Goal: Check status: Check status

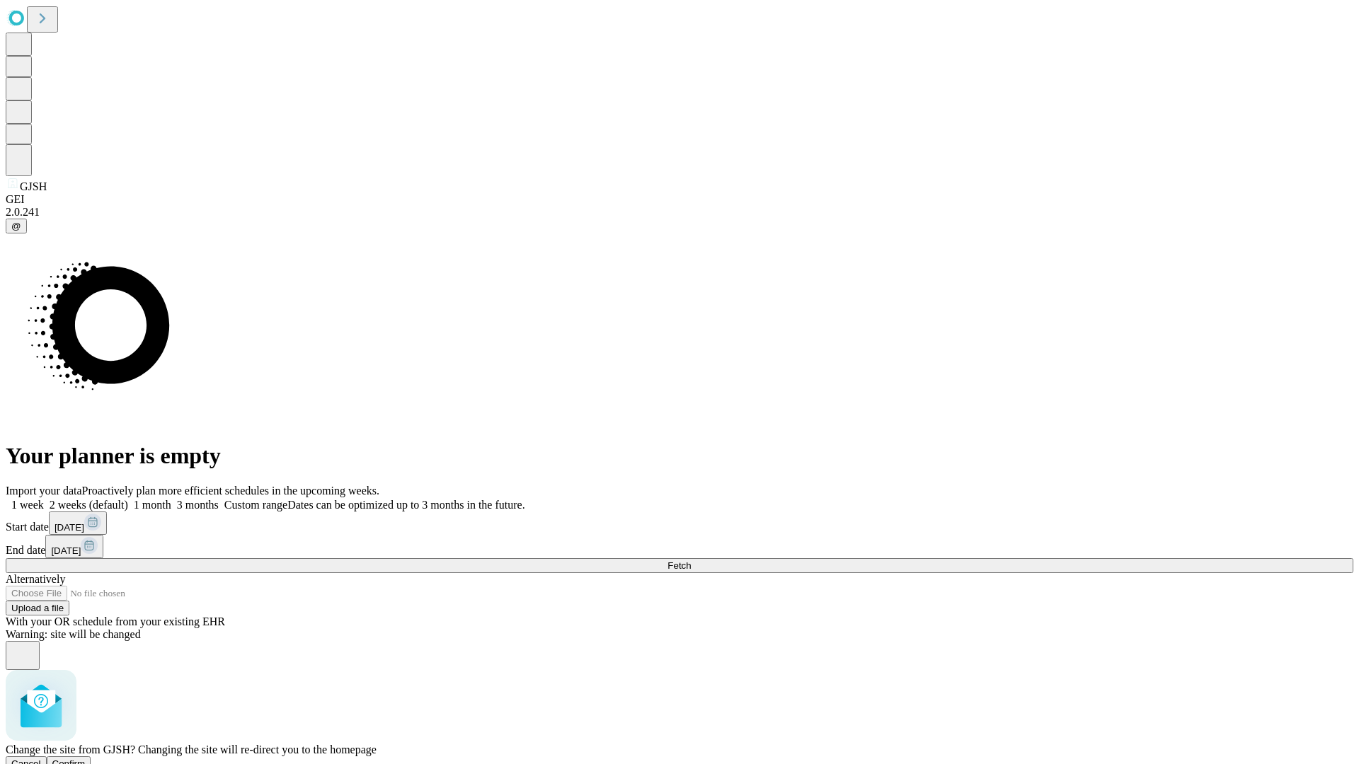
click at [86, 759] on span "Confirm" at bounding box center [68, 764] width 33 height 11
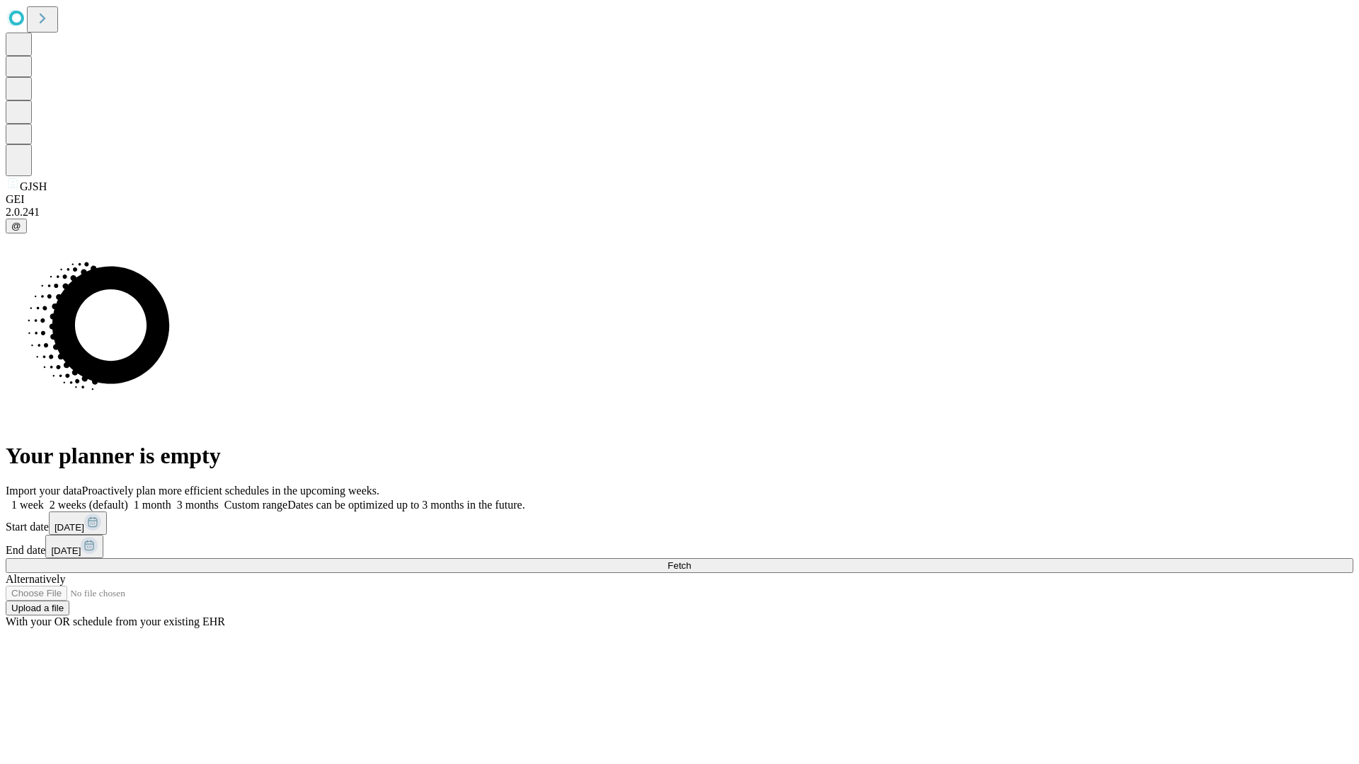
click at [128, 499] on label "2 weeks (default)" at bounding box center [86, 505] width 84 height 12
click at [691, 561] on span "Fetch" at bounding box center [678, 566] width 23 height 11
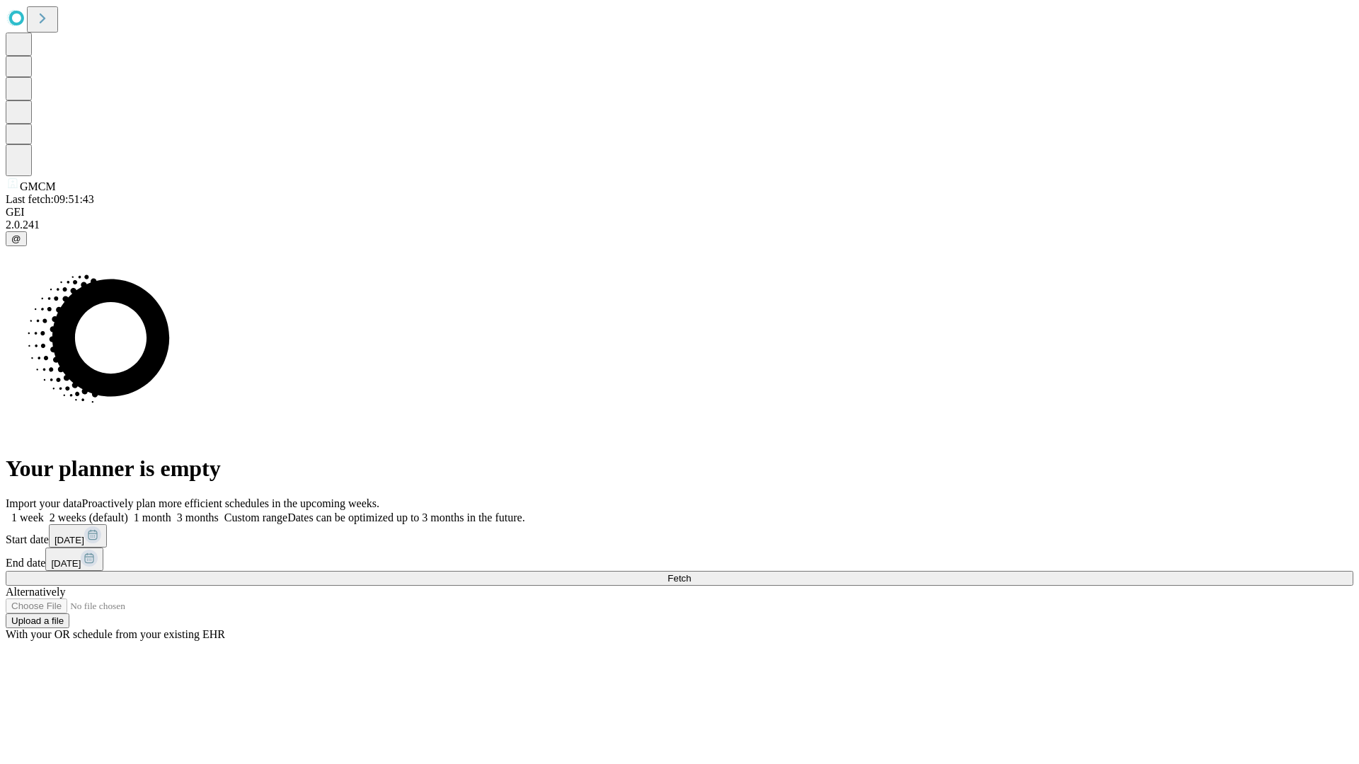
click at [128, 512] on label "2 weeks (default)" at bounding box center [86, 518] width 84 height 12
click at [691, 573] on span "Fetch" at bounding box center [678, 578] width 23 height 11
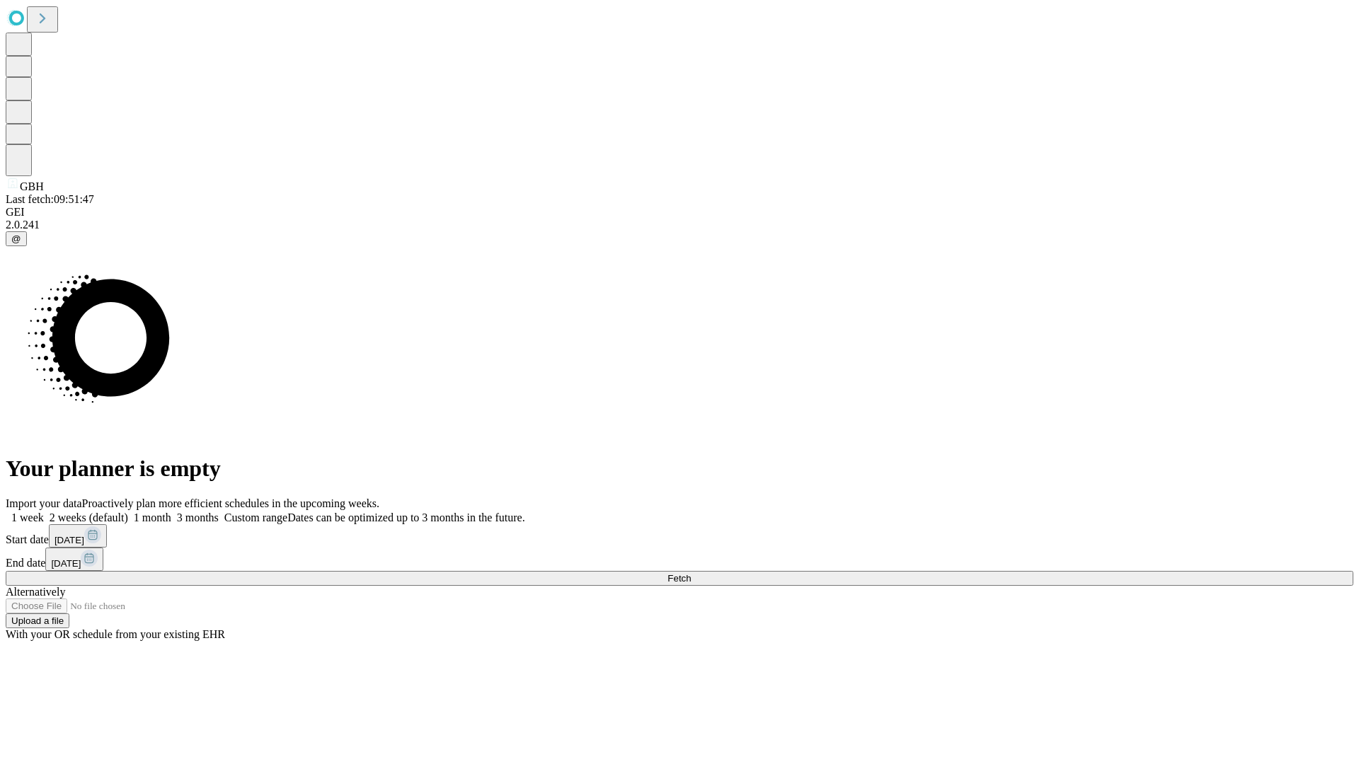
click at [128, 512] on label "2 weeks (default)" at bounding box center [86, 518] width 84 height 12
click at [691, 573] on span "Fetch" at bounding box center [678, 578] width 23 height 11
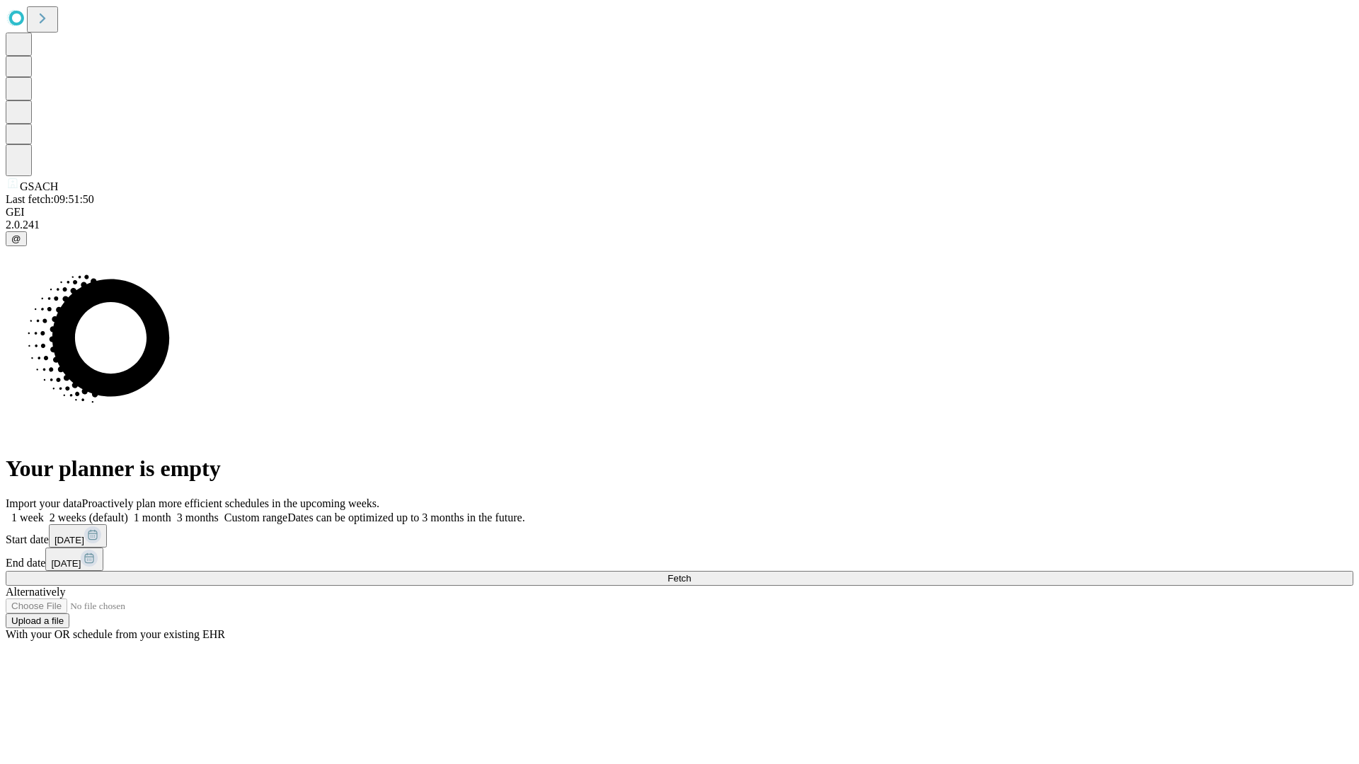
click at [128, 512] on label "2 weeks (default)" at bounding box center [86, 518] width 84 height 12
click at [691, 573] on span "Fetch" at bounding box center [678, 578] width 23 height 11
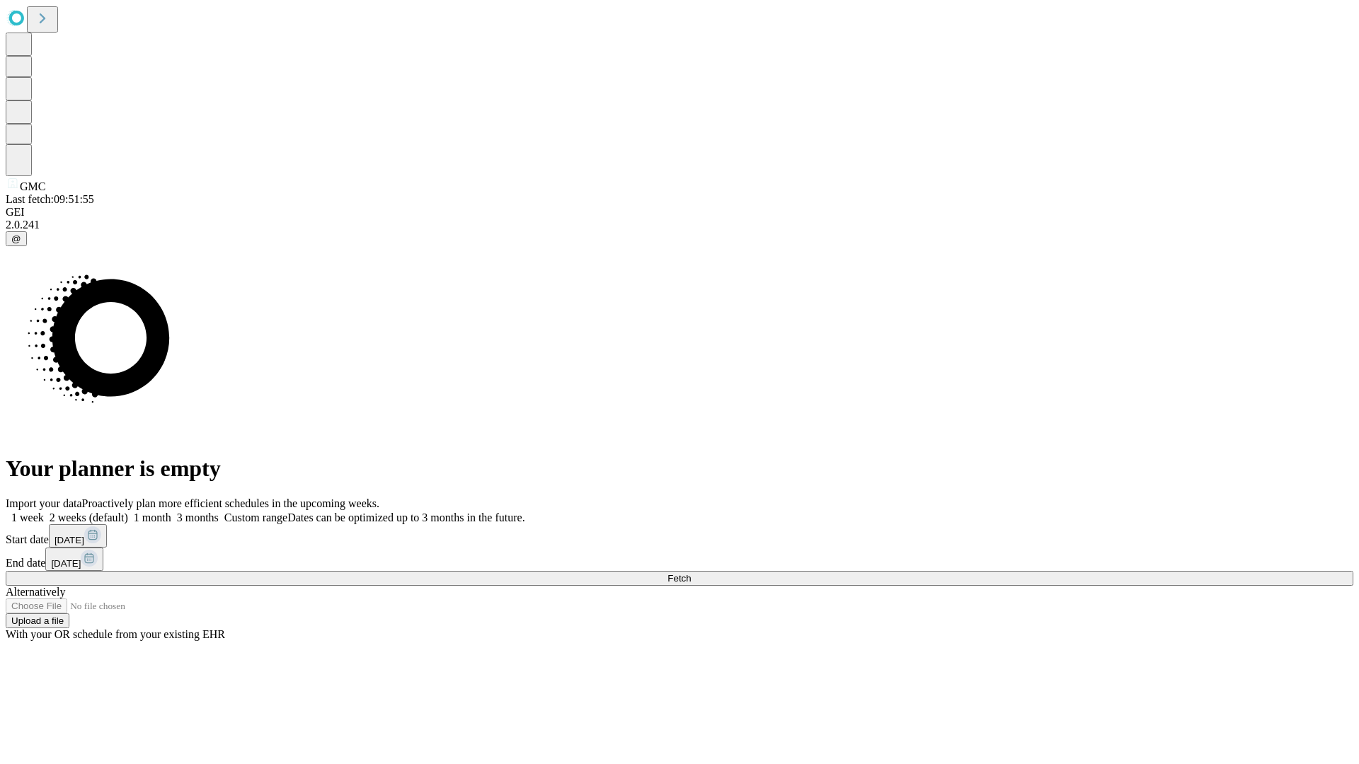
click at [128, 512] on label "2 weeks (default)" at bounding box center [86, 518] width 84 height 12
click at [691, 573] on span "Fetch" at bounding box center [678, 578] width 23 height 11
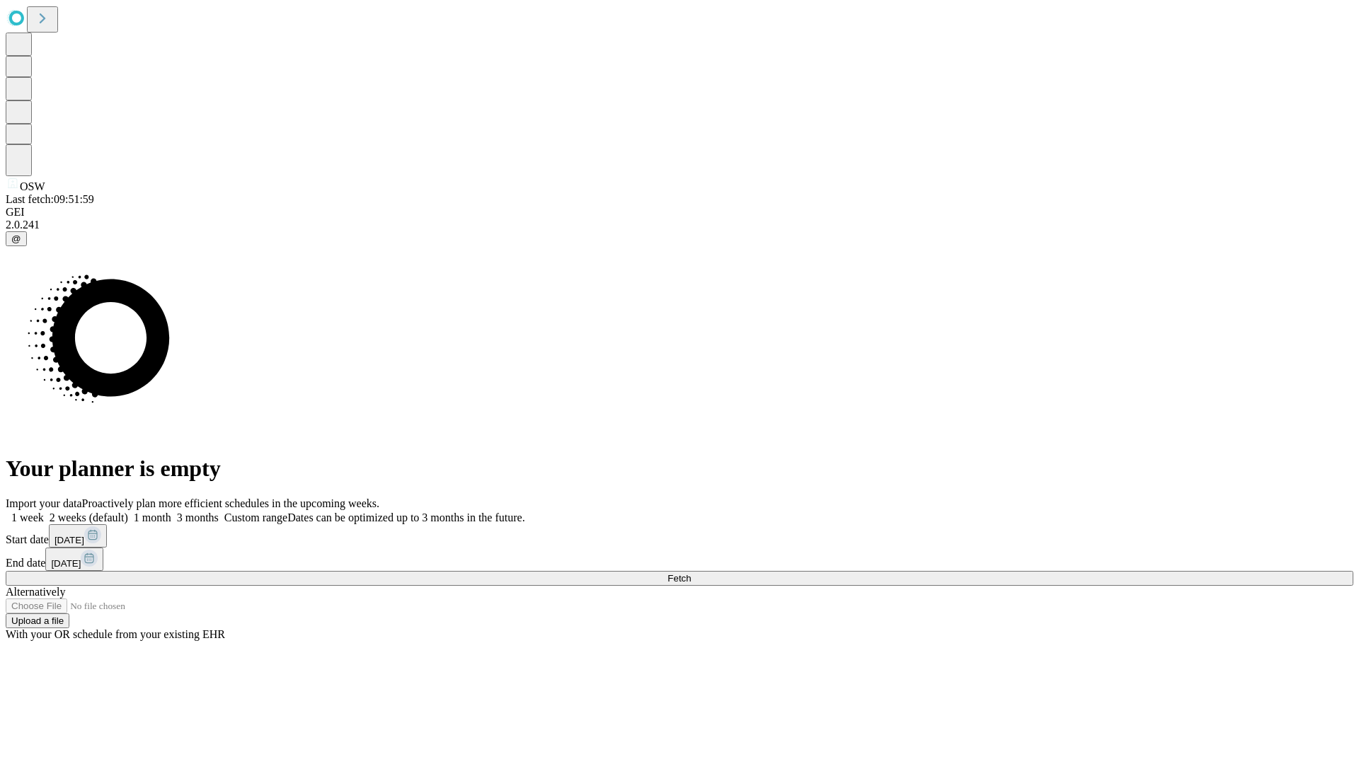
click at [128, 512] on label "2 weeks (default)" at bounding box center [86, 518] width 84 height 12
click at [691, 573] on span "Fetch" at bounding box center [678, 578] width 23 height 11
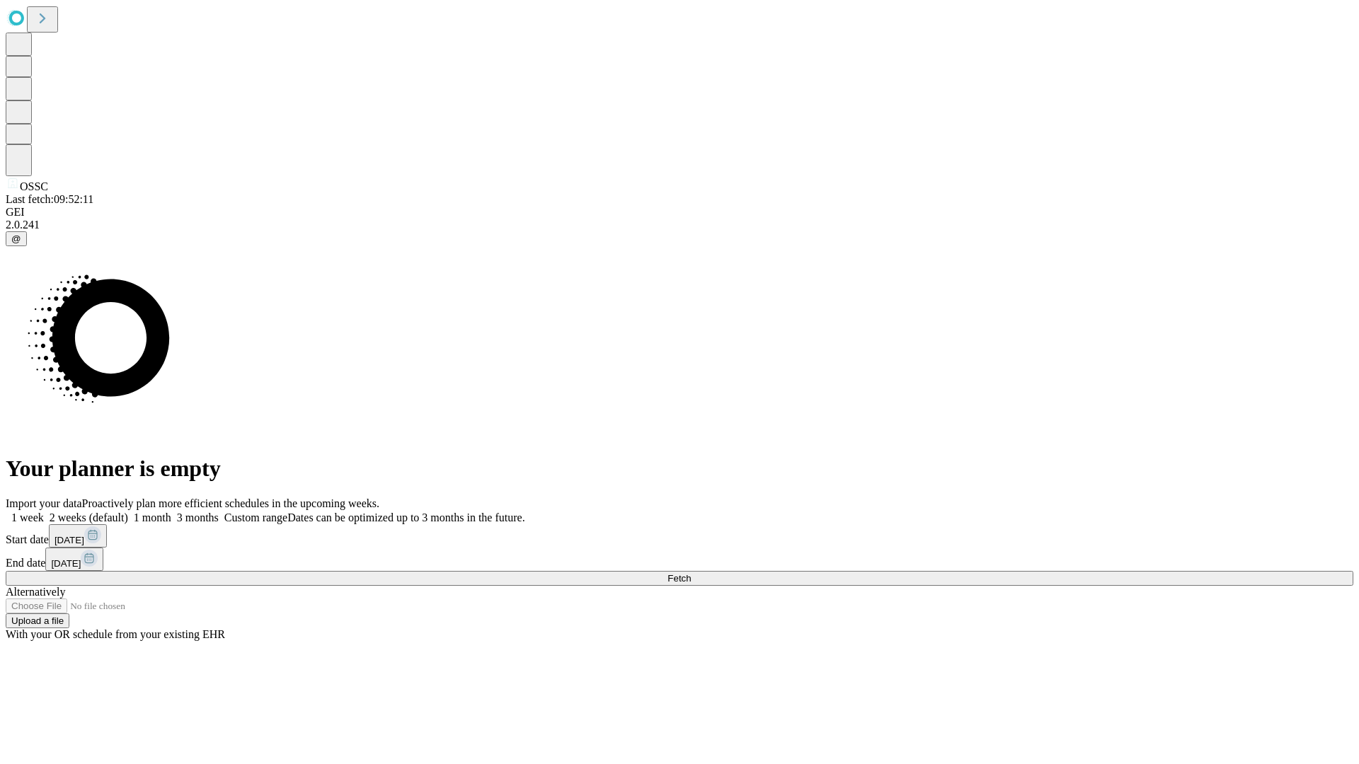
click at [128, 512] on label "2 weeks (default)" at bounding box center [86, 518] width 84 height 12
click at [691, 573] on span "Fetch" at bounding box center [678, 578] width 23 height 11
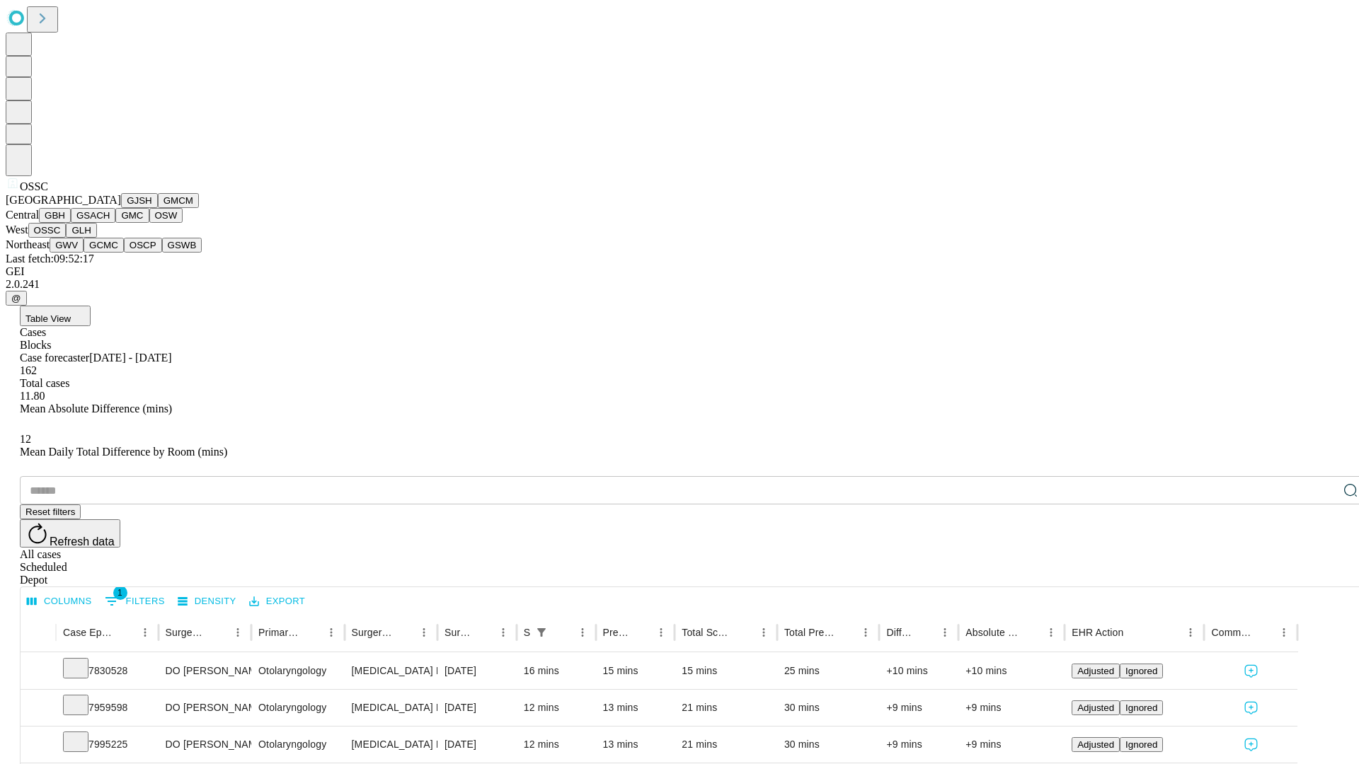
click at [96, 238] on button "GLH" at bounding box center [81, 230] width 30 height 15
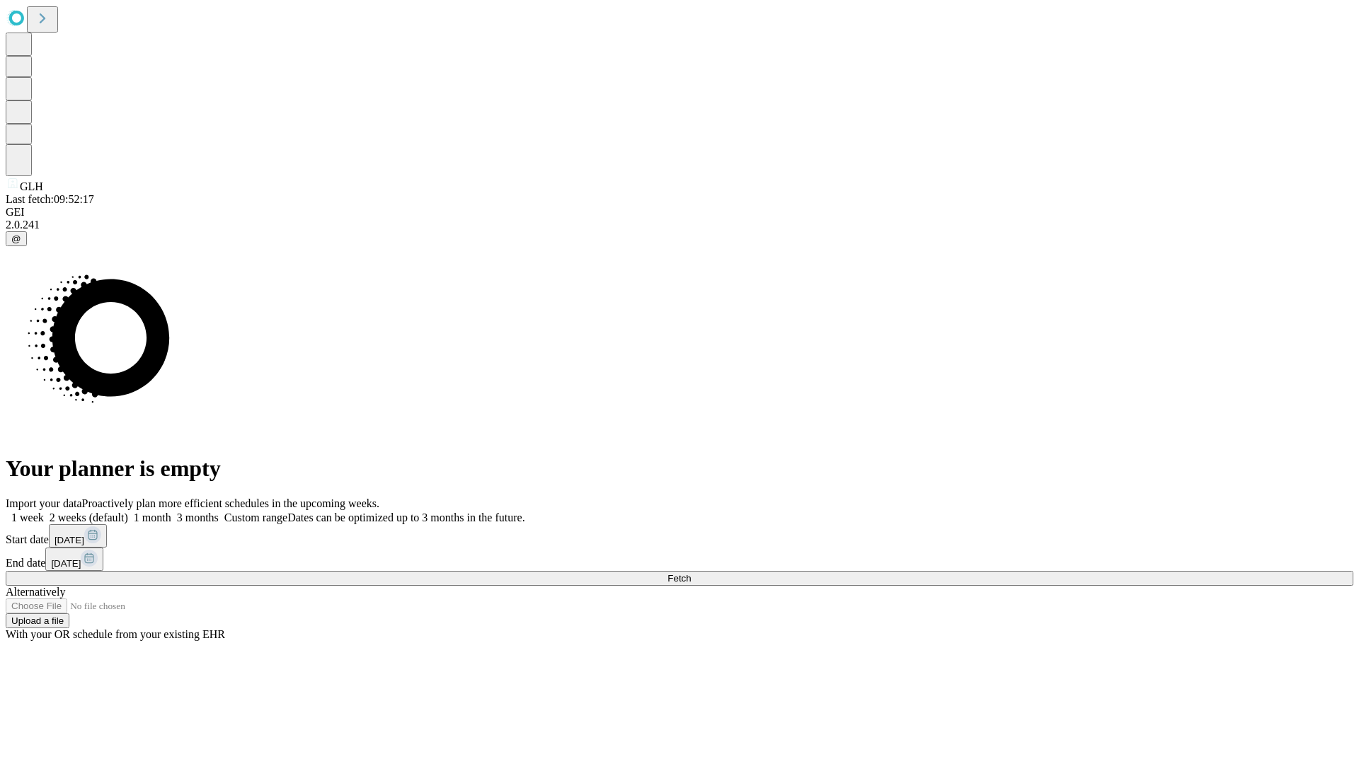
click at [691, 573] on span "Fetch" at bounding box center [678, 578] width 23 height 11
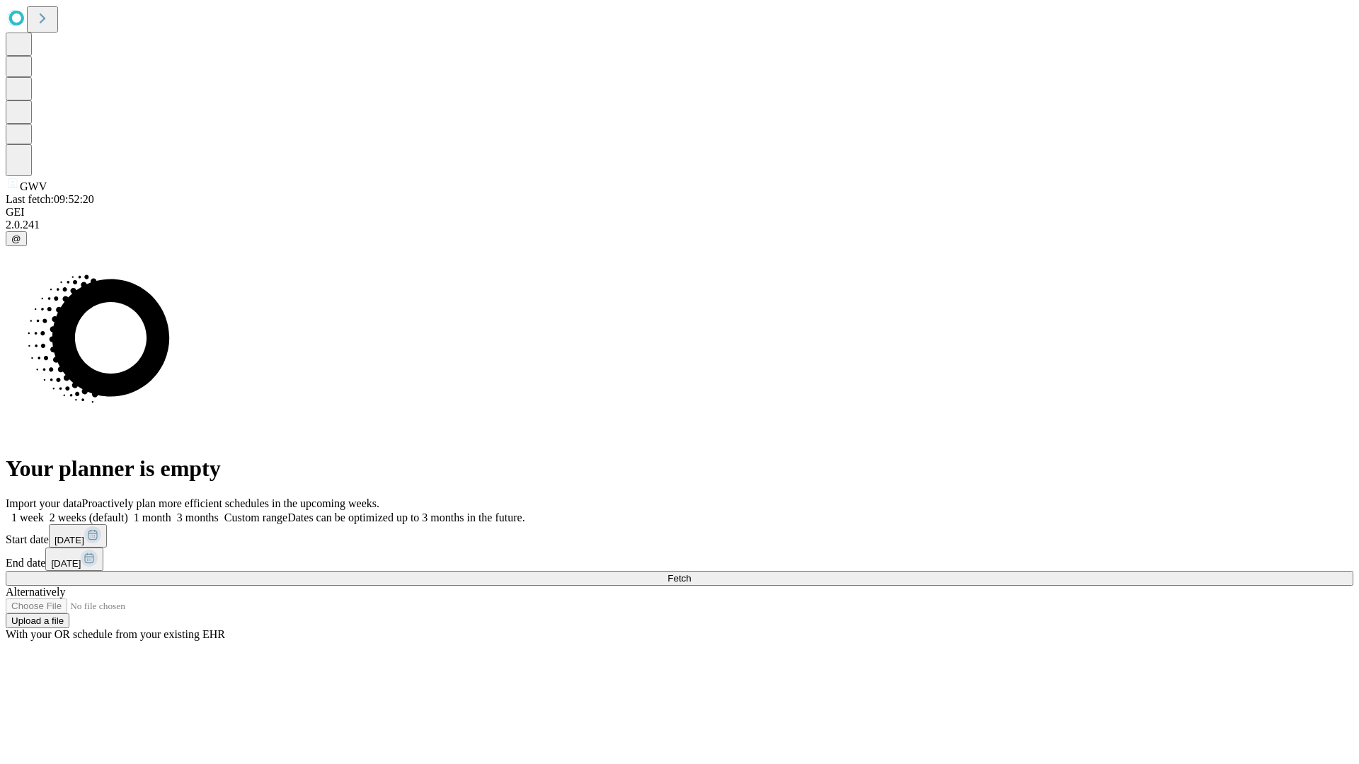
click at [128, 512] on label "2 weeks (default)" at bounding box center [86, 518] width 84 height 12
click at [691, 573] on span "Fetch" at bounding box center [678, 578] width 23 height 11
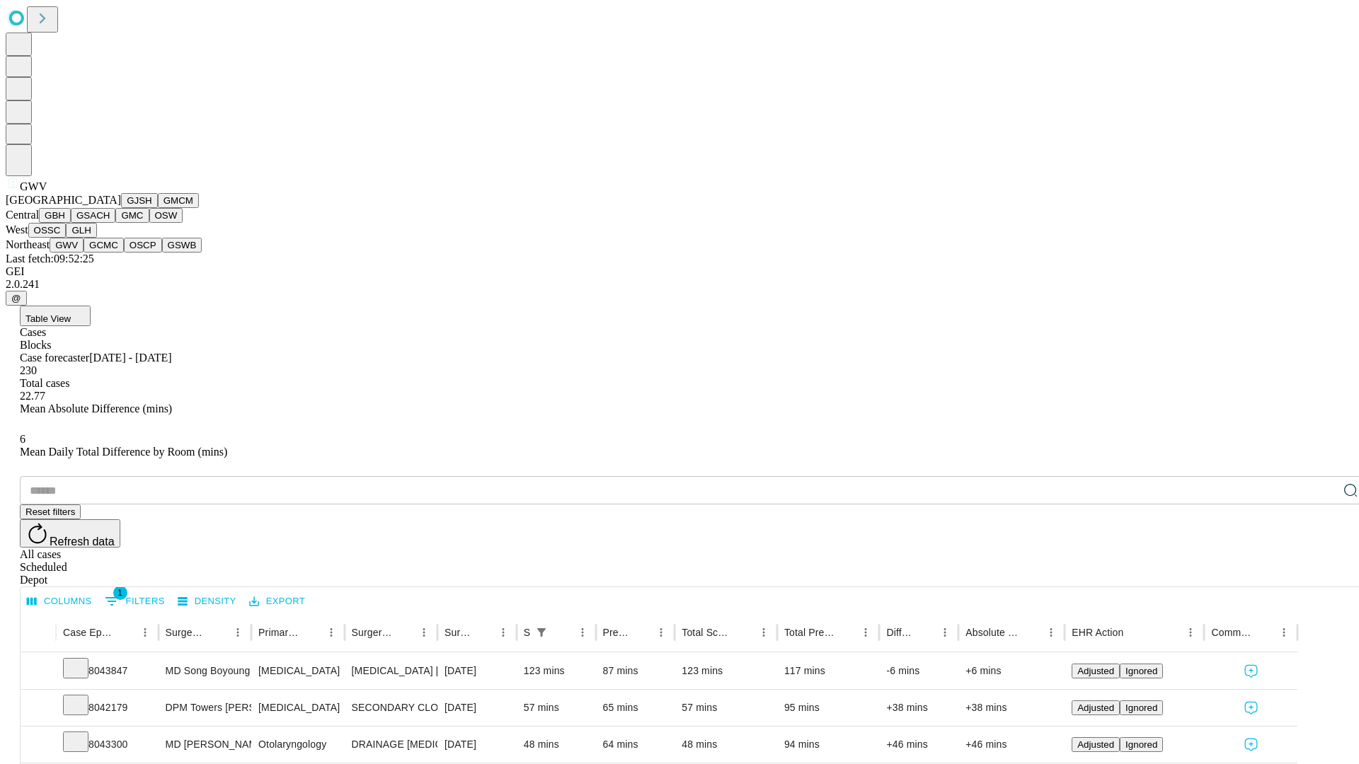
click at [110, 253] on button "GCMC" at bounding box center [104, 245] width 40 height 15
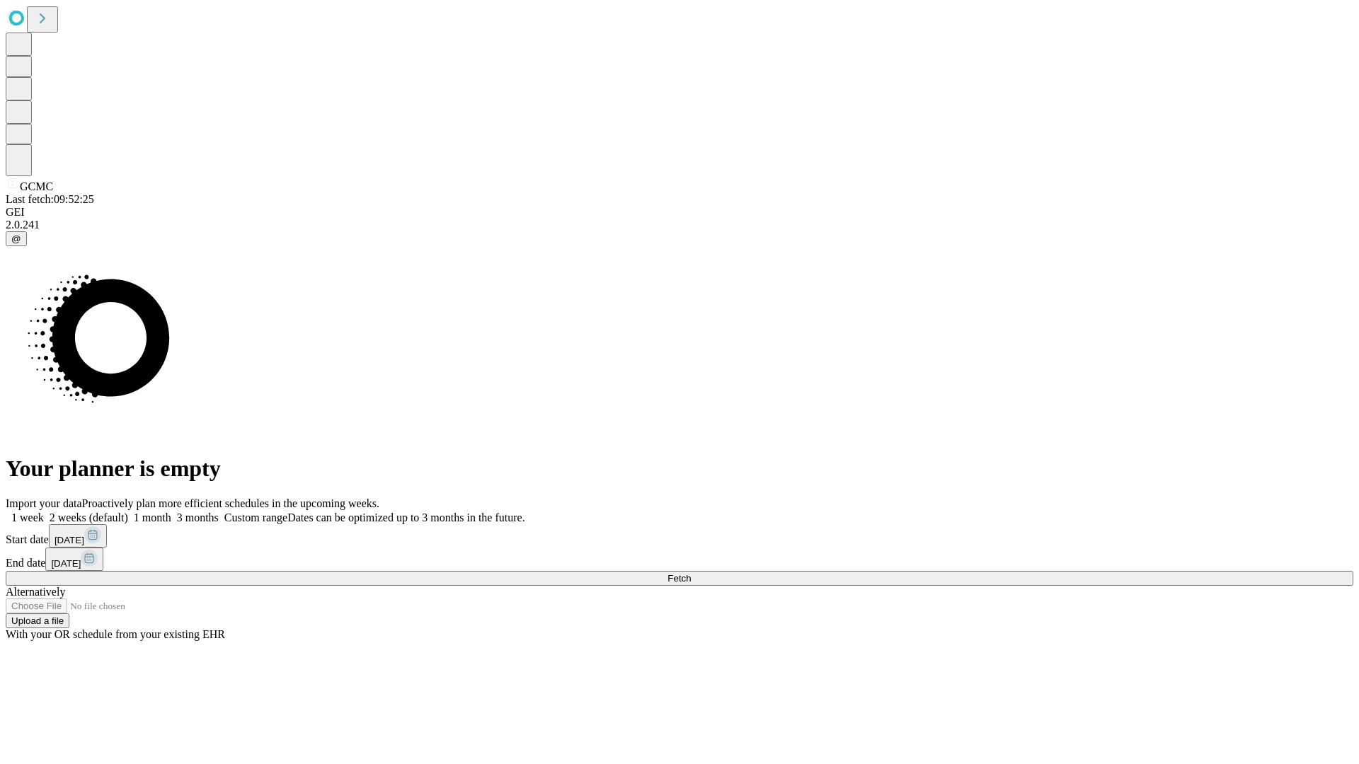
click at [128, 512] on label "2 weeks (default)" at bounding box center [86, 518] width 84 height 12
click at [691, 573] on span "Fetch" at bounding box center [678, 578] width 23 height 11
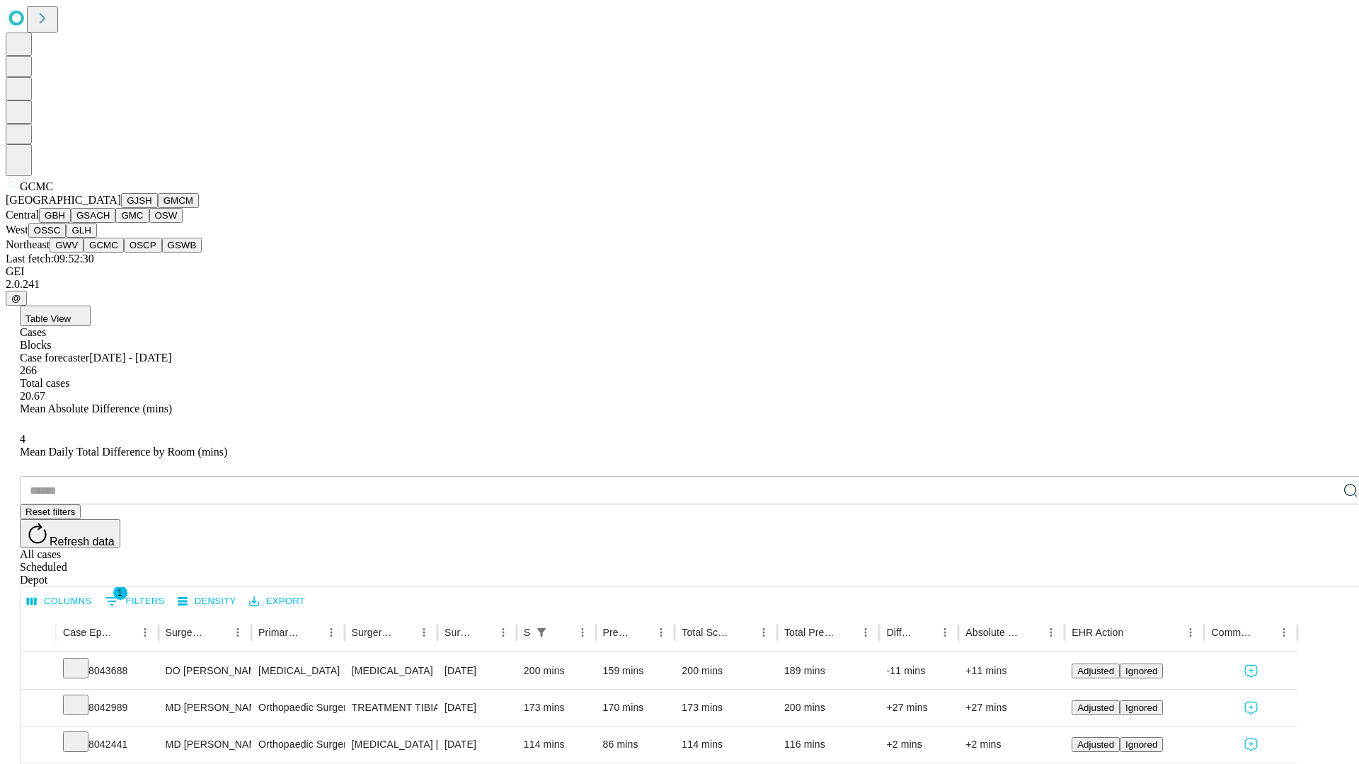
click at [124, 253] on button "OSCP" at bounding box center [143, 245] width 38 height 15
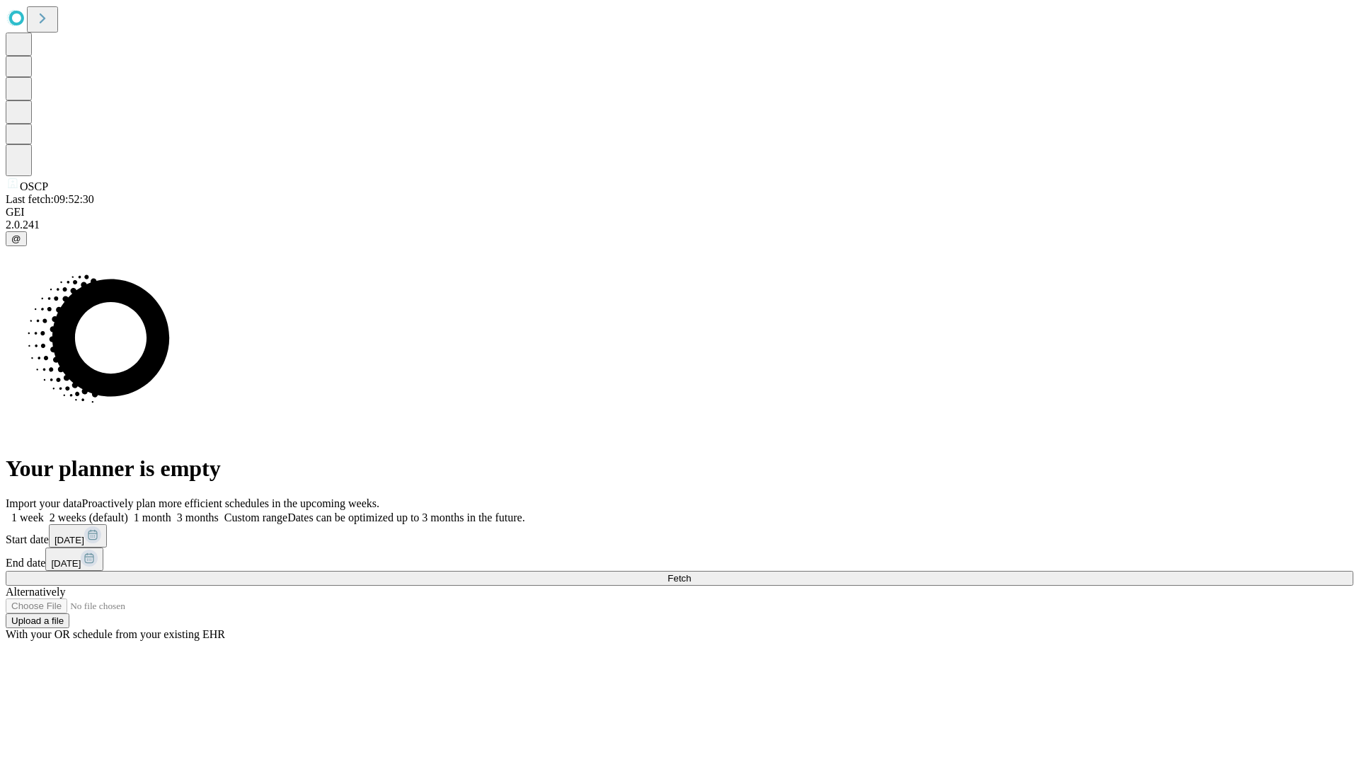
click at [691, 573] on span "Fetch" at bounding box center [678, 578] width 23 height 11
